Goal: Find specific page/section

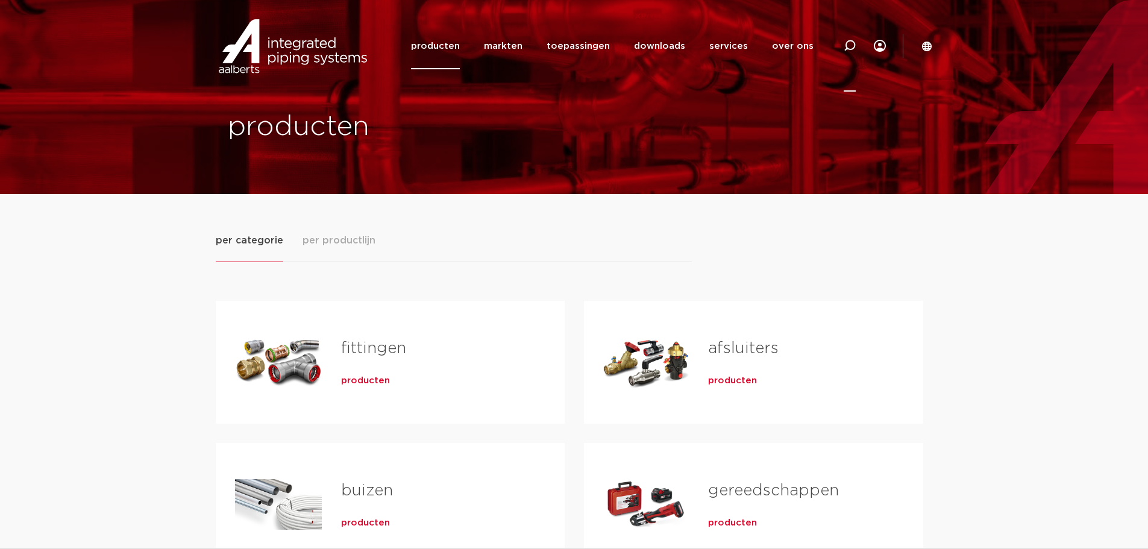
click at [850, 46] on icon at bounding box center [850, 46] width 12 height 12
paste input "0500808"
type input "0500808"
click button "Zoeken" at bounding box center [0, 0] width 0 height 0
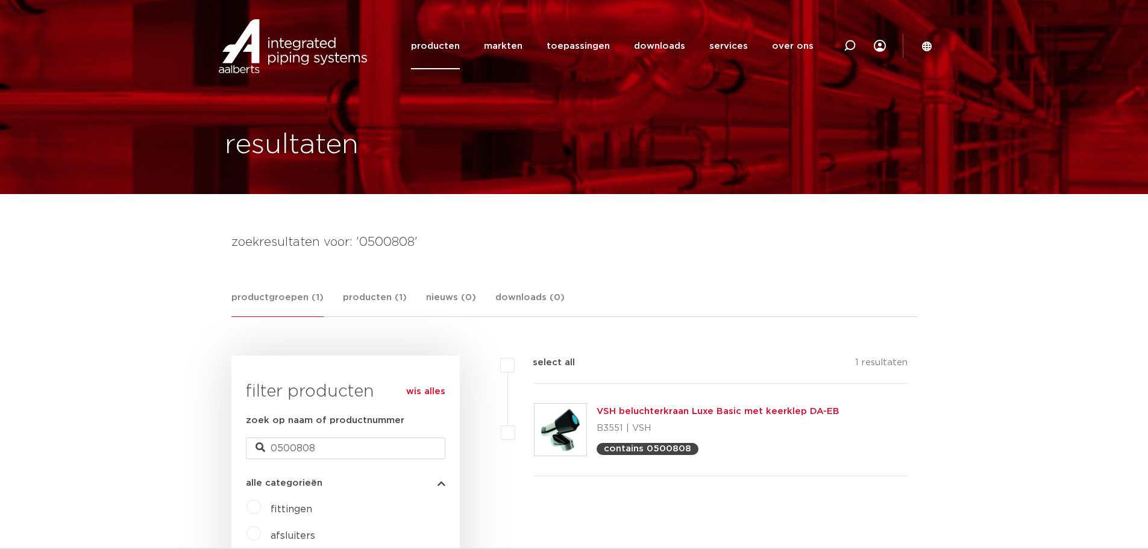
click at [742, 408] on link "VSH beluchterkraan Luxe Basic met keerklep DA-EB" at bounding box center [718, 411] width 243 height 9
